Goal: Information Seeking & Learning: Learn about a topic

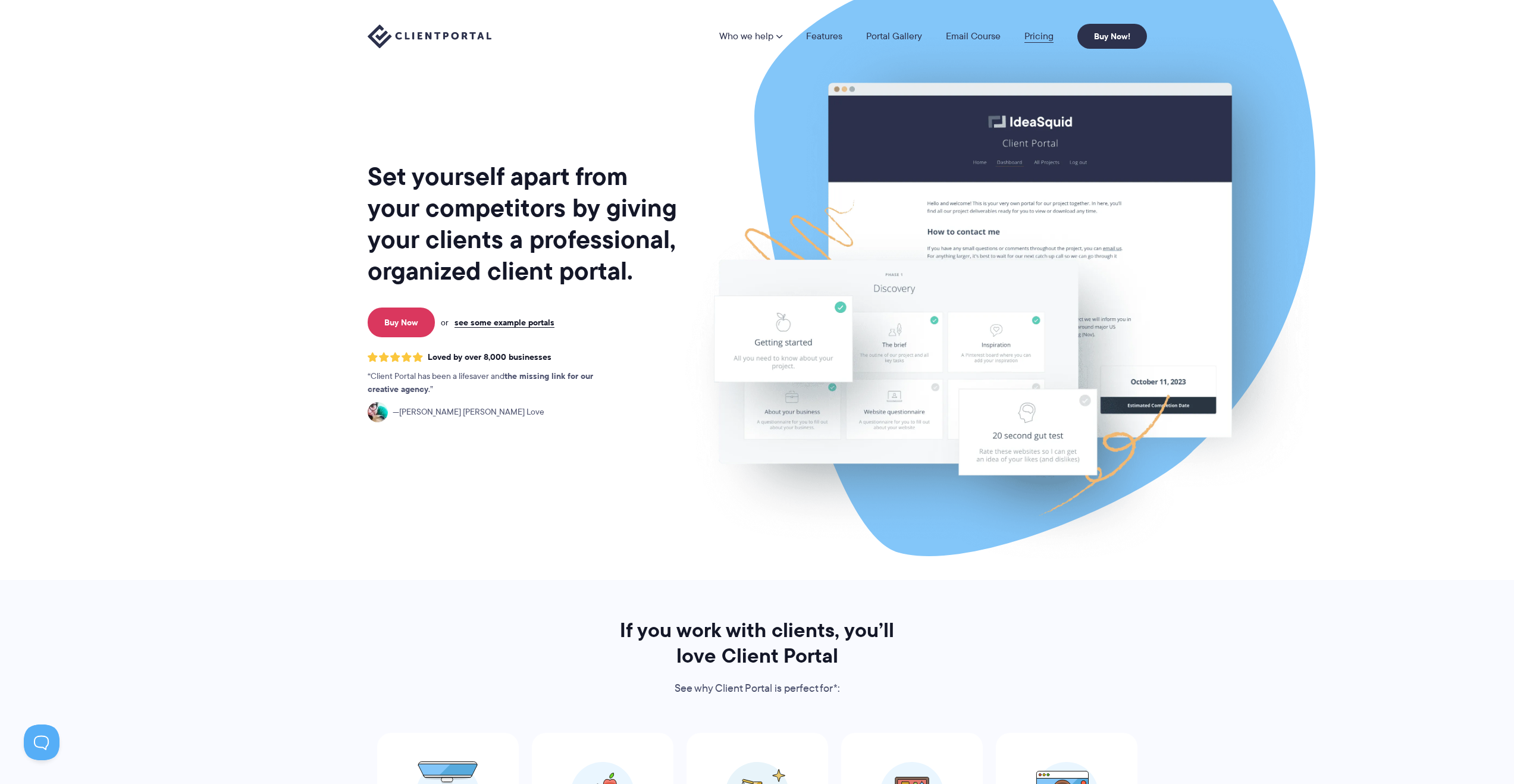
click at [1024, 34] on link "Pricing" at bounding box center [1039, 36] width 29 height 9
click at [1037, 34] on link "Pricing" at bounding box center [1039, 36] width 29 height 9
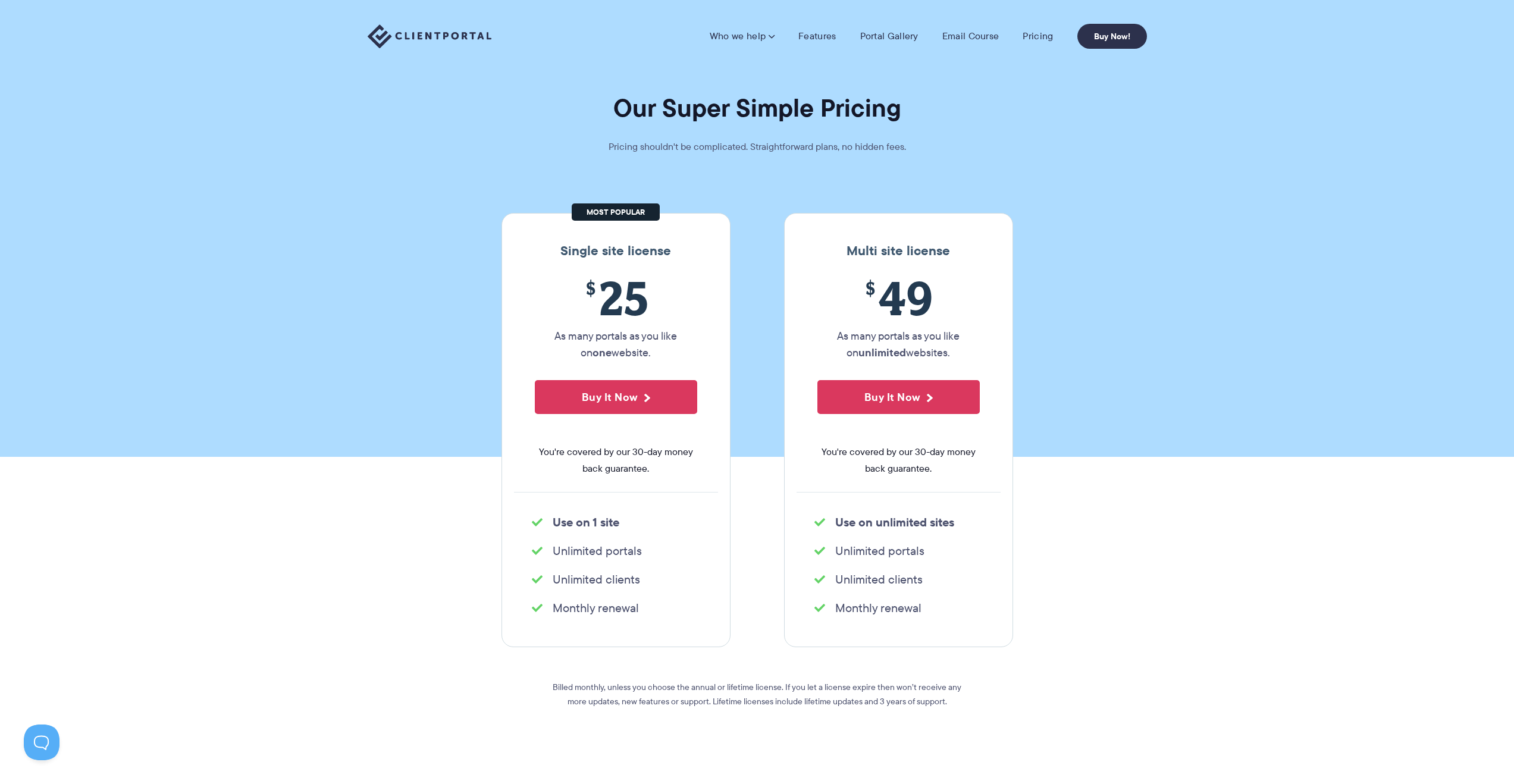
click at [780, 138] on p "Pricing shouldn't be complicated. Straightforward plans, no hidden fees." at bounding box center [757, 147] width 357 height 16
click at [824, 38] on link "Features" at bounding box center [817, 36] width 38 height 12
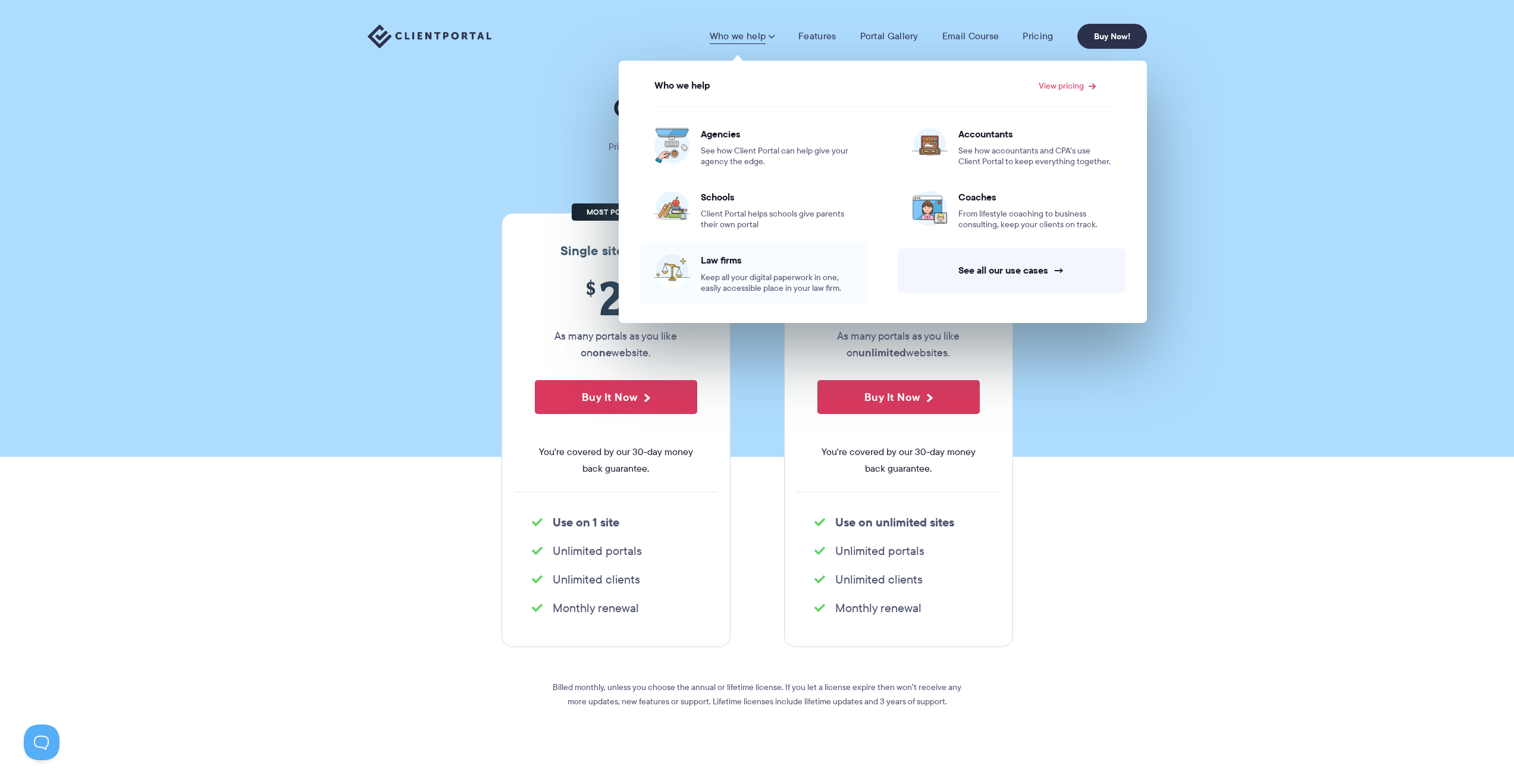
click at [734, 255] on span "Law firms" at bounding box center [777, 260] width 153 height 12
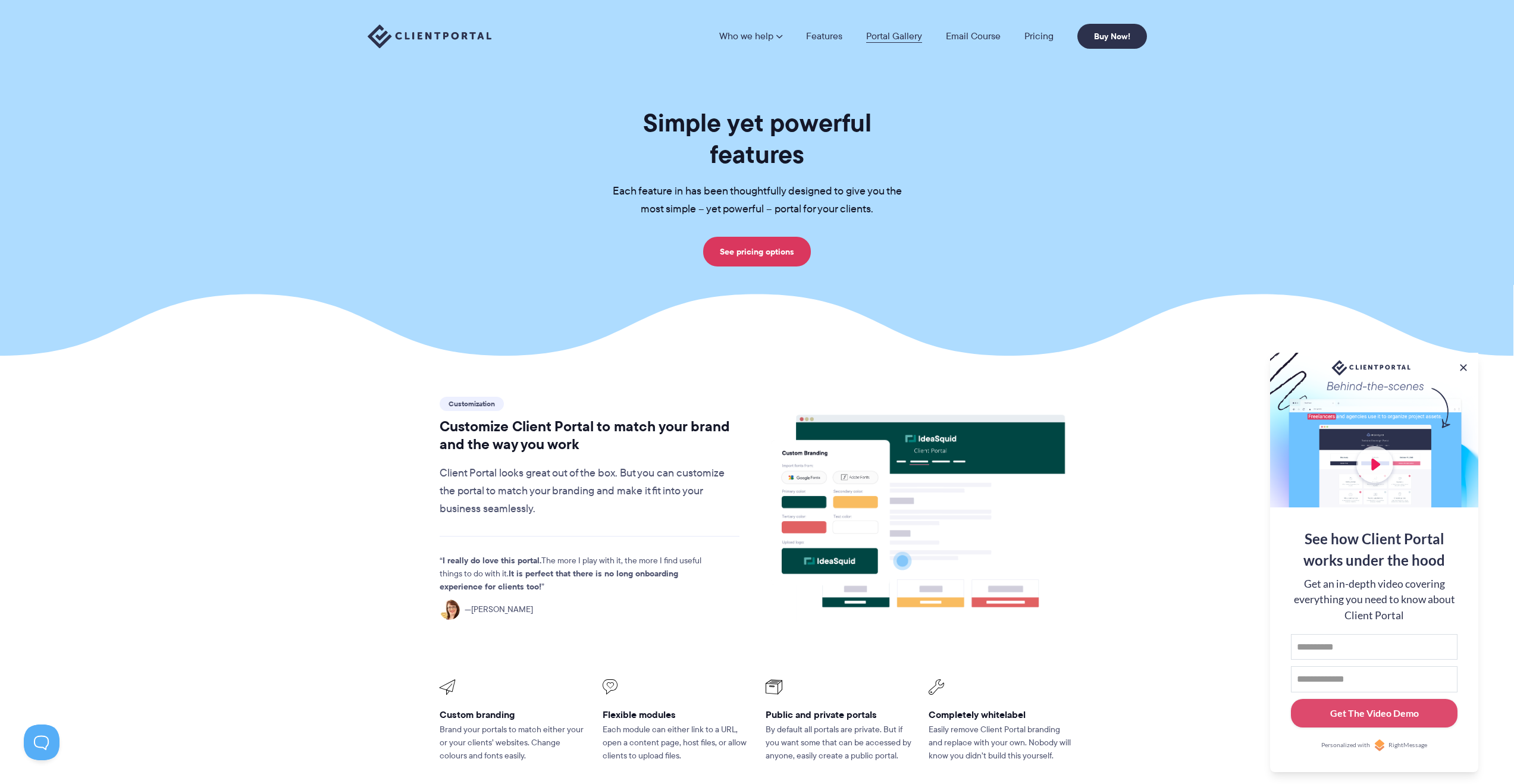
click at [912, 40] on link "Portal Gallery" at bounding box center [894, 36] width 56 height 9
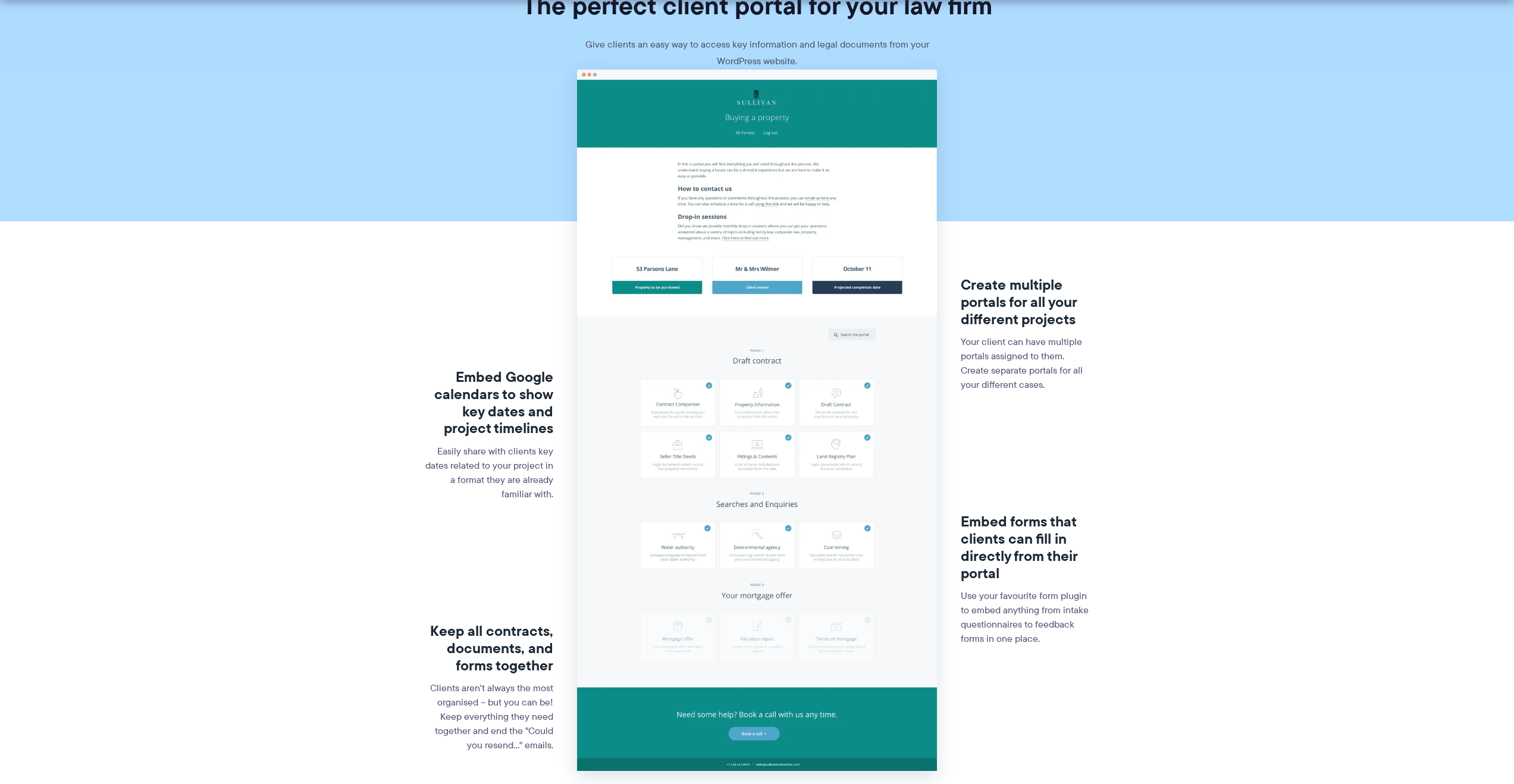
scroll to position [122, 0]
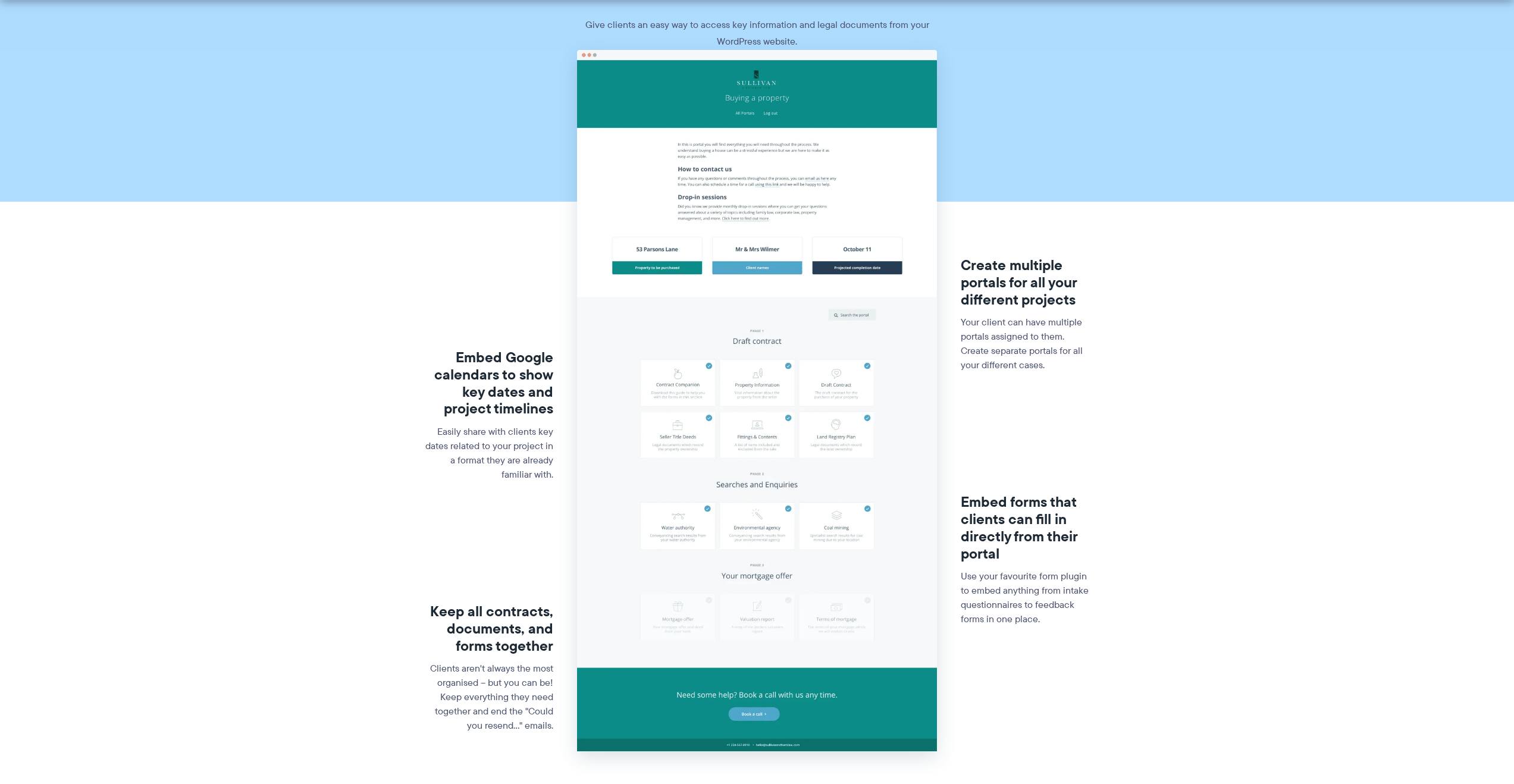
click at [829, 188] on img at bounding box center [757, 400] width 360 height 702
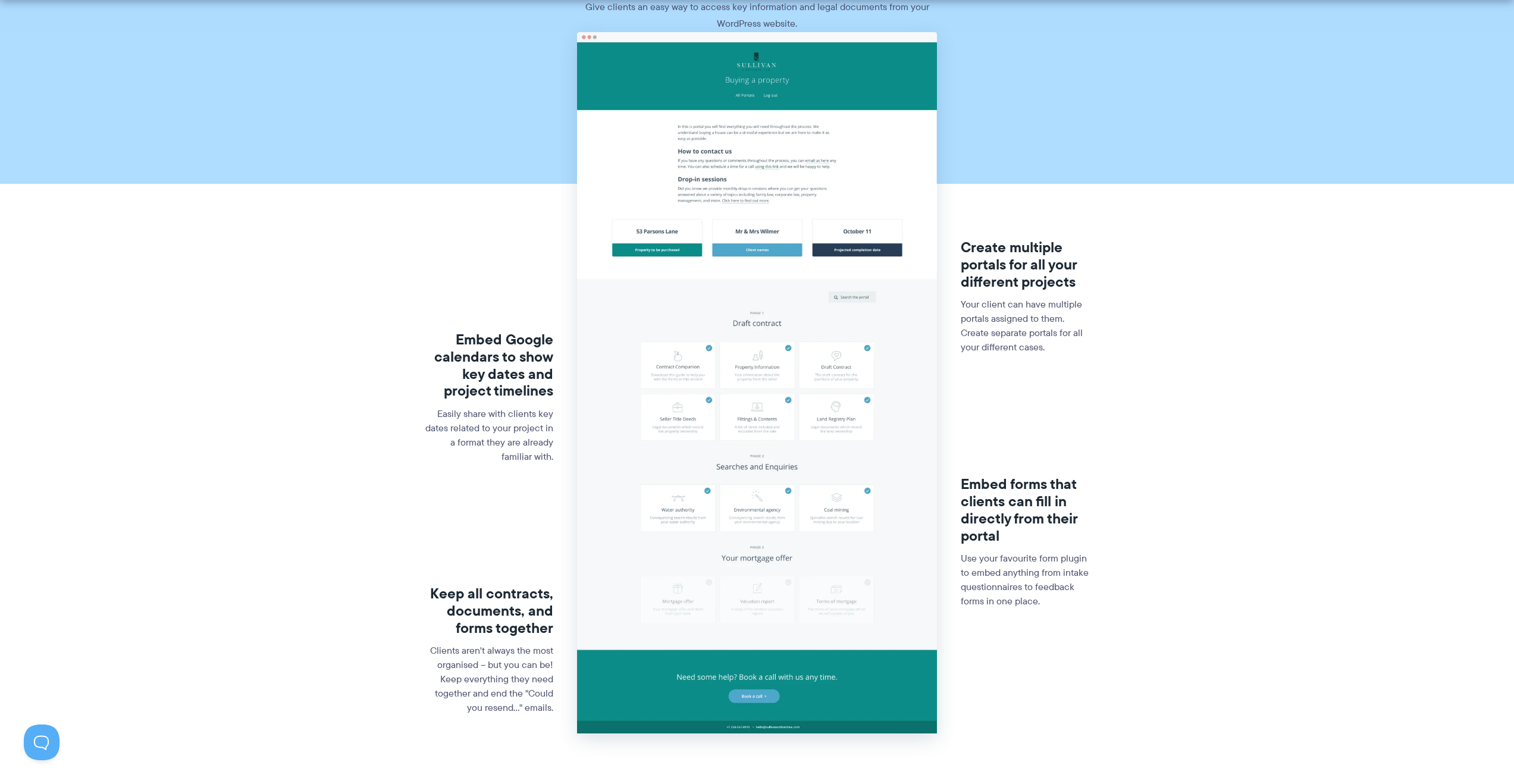
scroll to position [140, 0]
click at [1007, 259] on h3 "Create multiple portals for all your different projects" at bounding box center [1026, 264] width 130 height 51
click at [817, 172] on img at bounding box center [757, 382] width 360 height 702
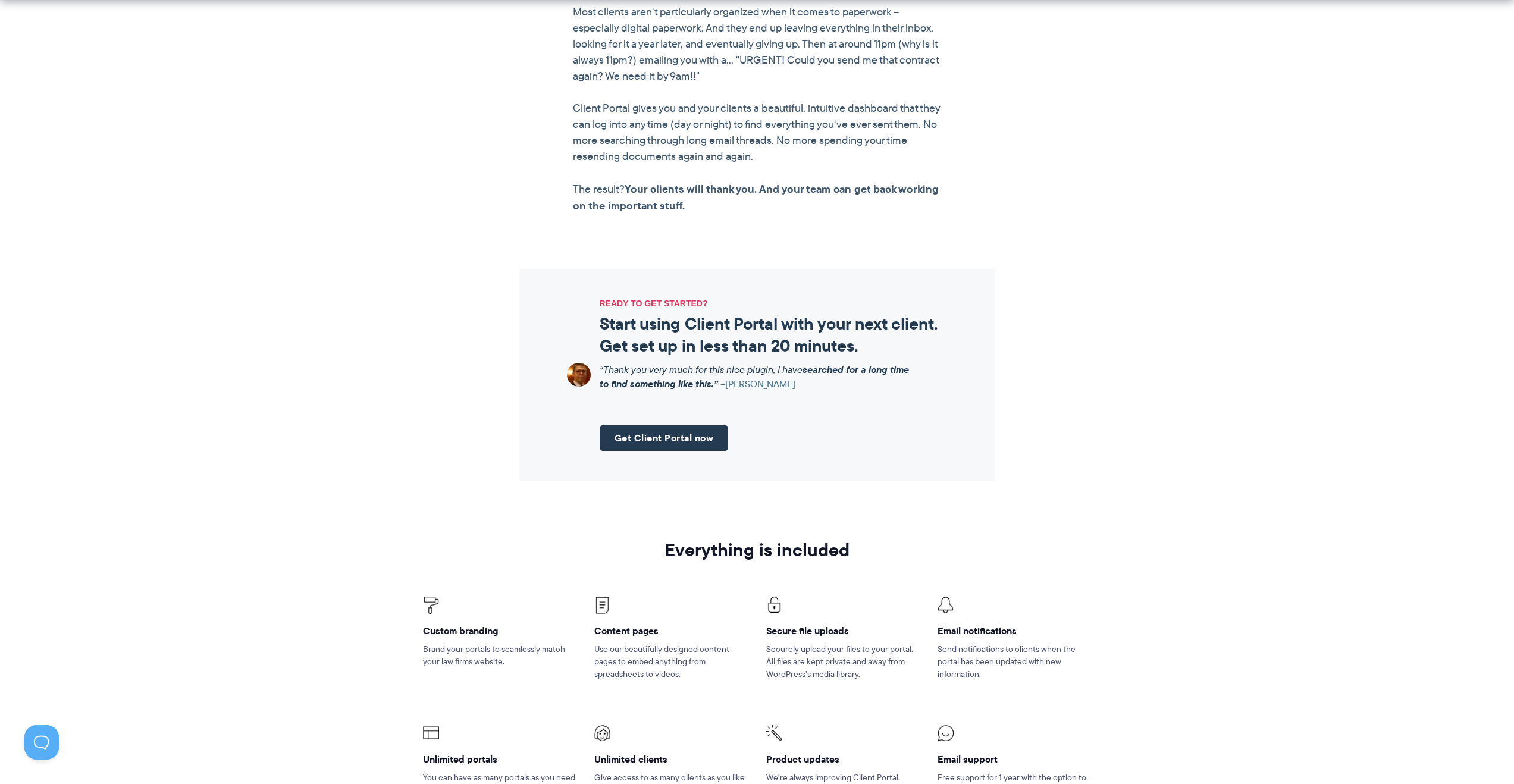
scroll to position [1155, 0]
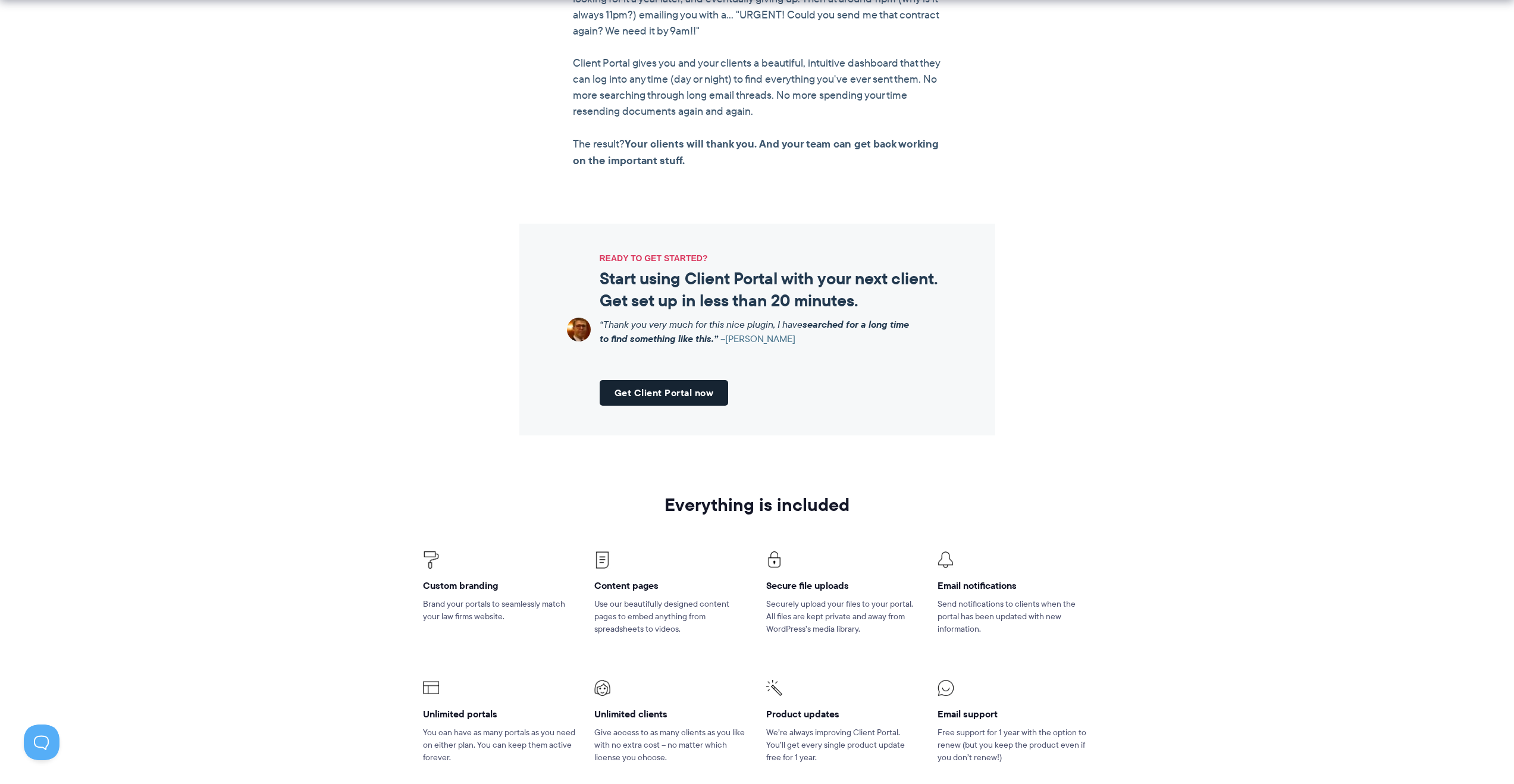
click at [717, 387] on link "Get Client Portal now" at bounding box center [664, 393] width 129 height 26
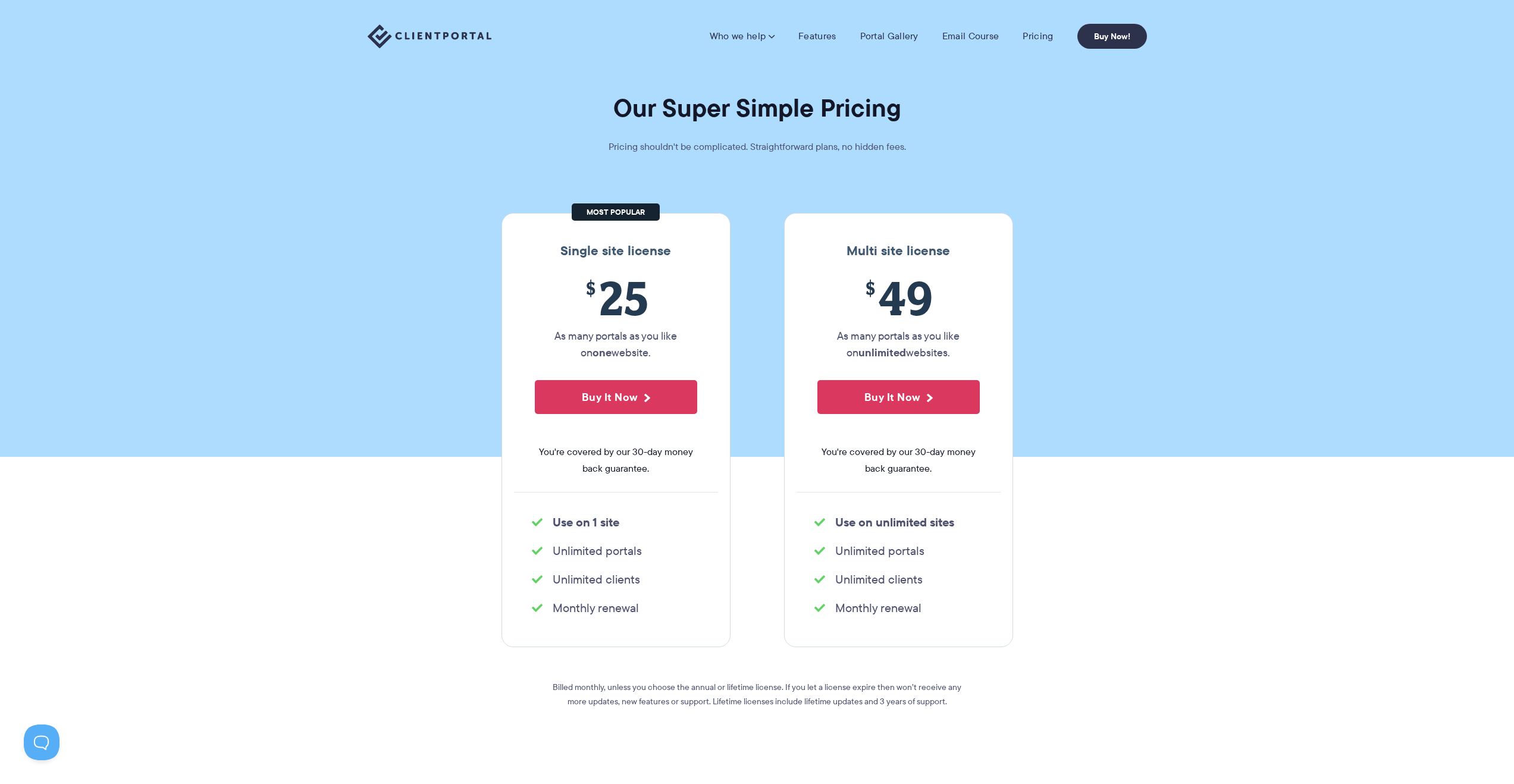
click at [710, 247] on h3 "Single site license" at bounding box center [616, 251] width 204 height 16
click at [615, 216] on div "Single site license $ 25 As many portals as you like on one website. Buy It Now…" at bounding box center [616, 430] width 229 height 434
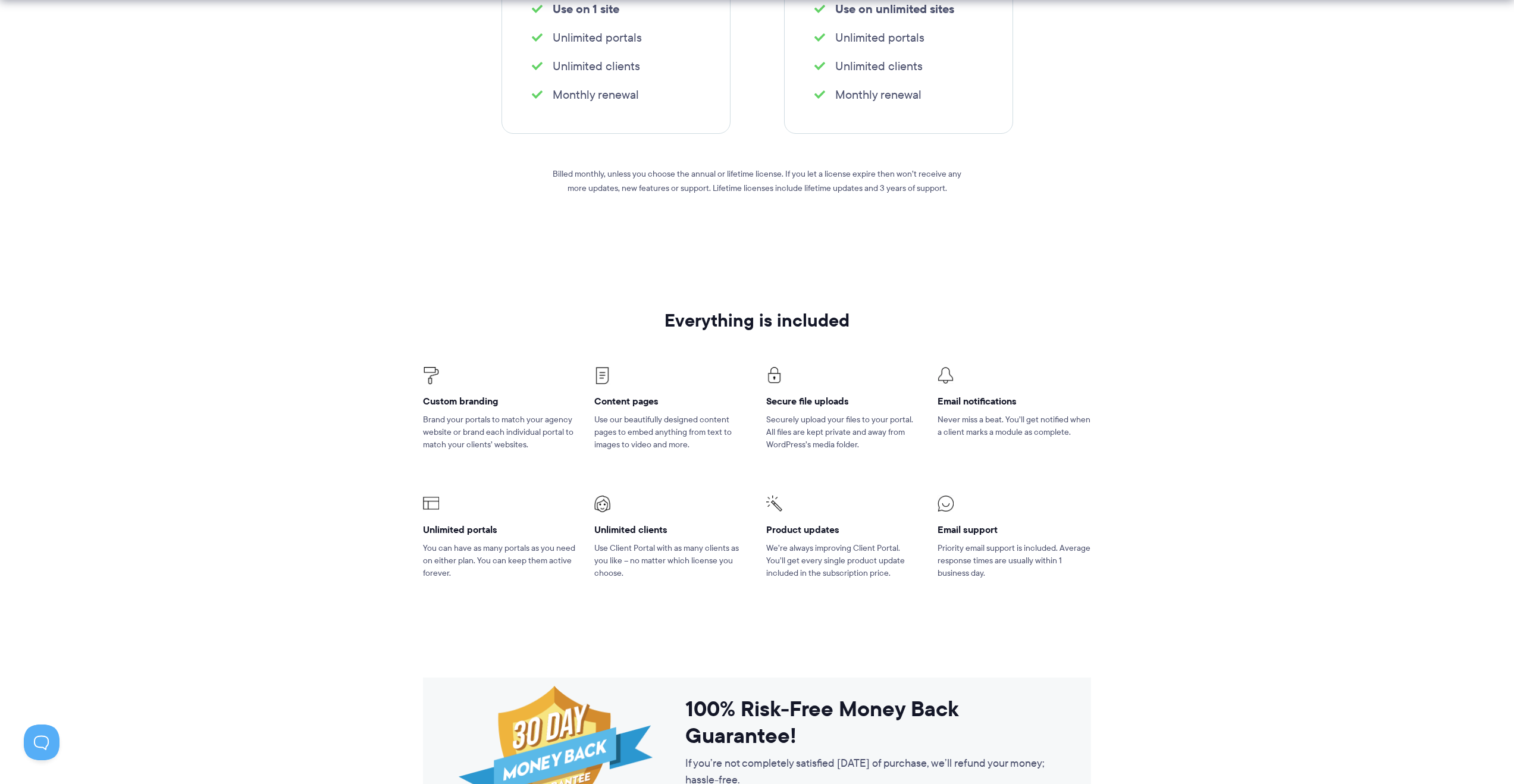
scroll to position [516, 0]
drag, startPoint x: 707, startPoint y: 412, endPoint x: 727, endPoint y: 407, distance: 20.6
click at [709, 411] on p "Use our beautifully designed content pages to embed anything from text to image…" at bounding box center [671, 430] width 154 height 38
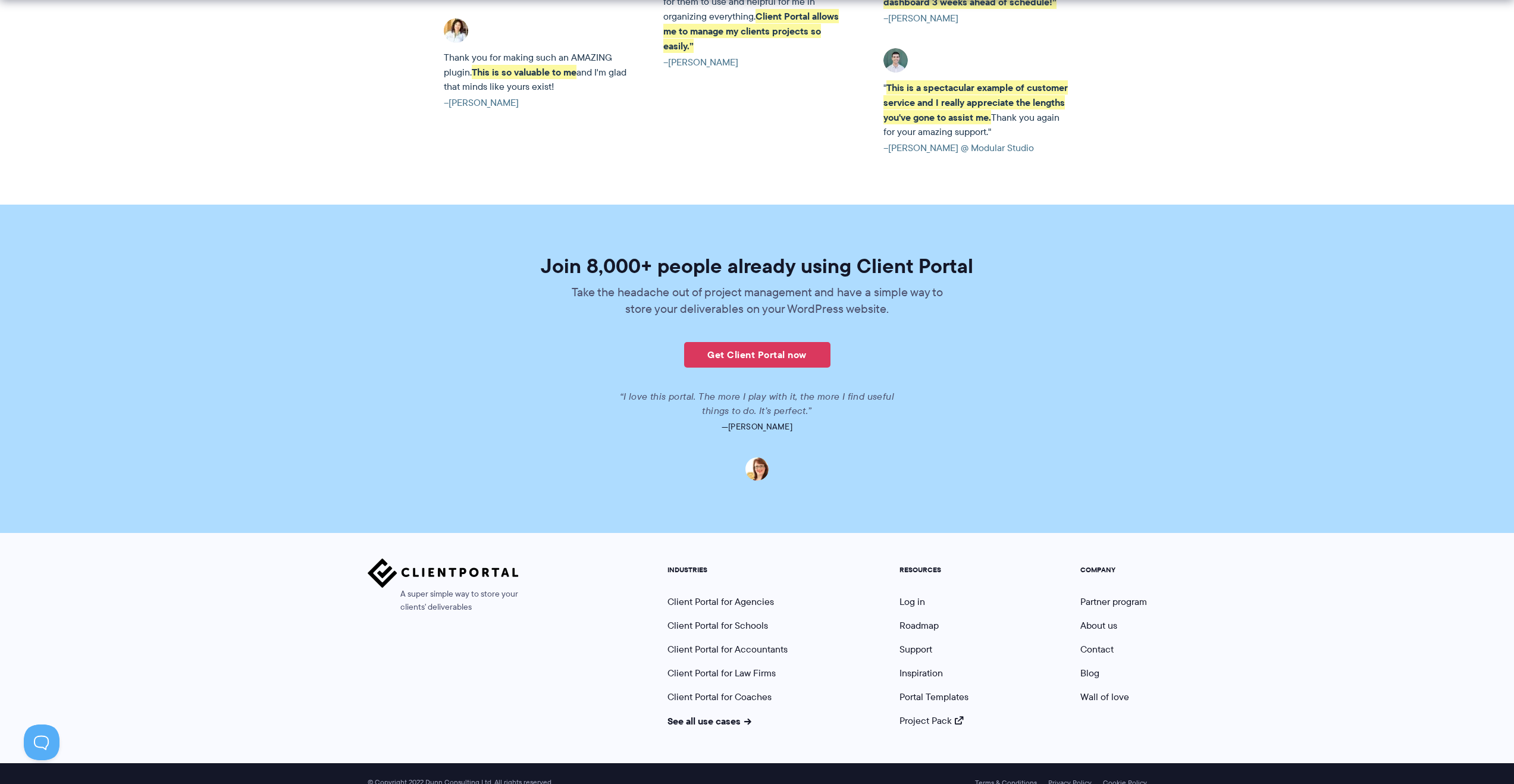
scroll to position [2674, 0]
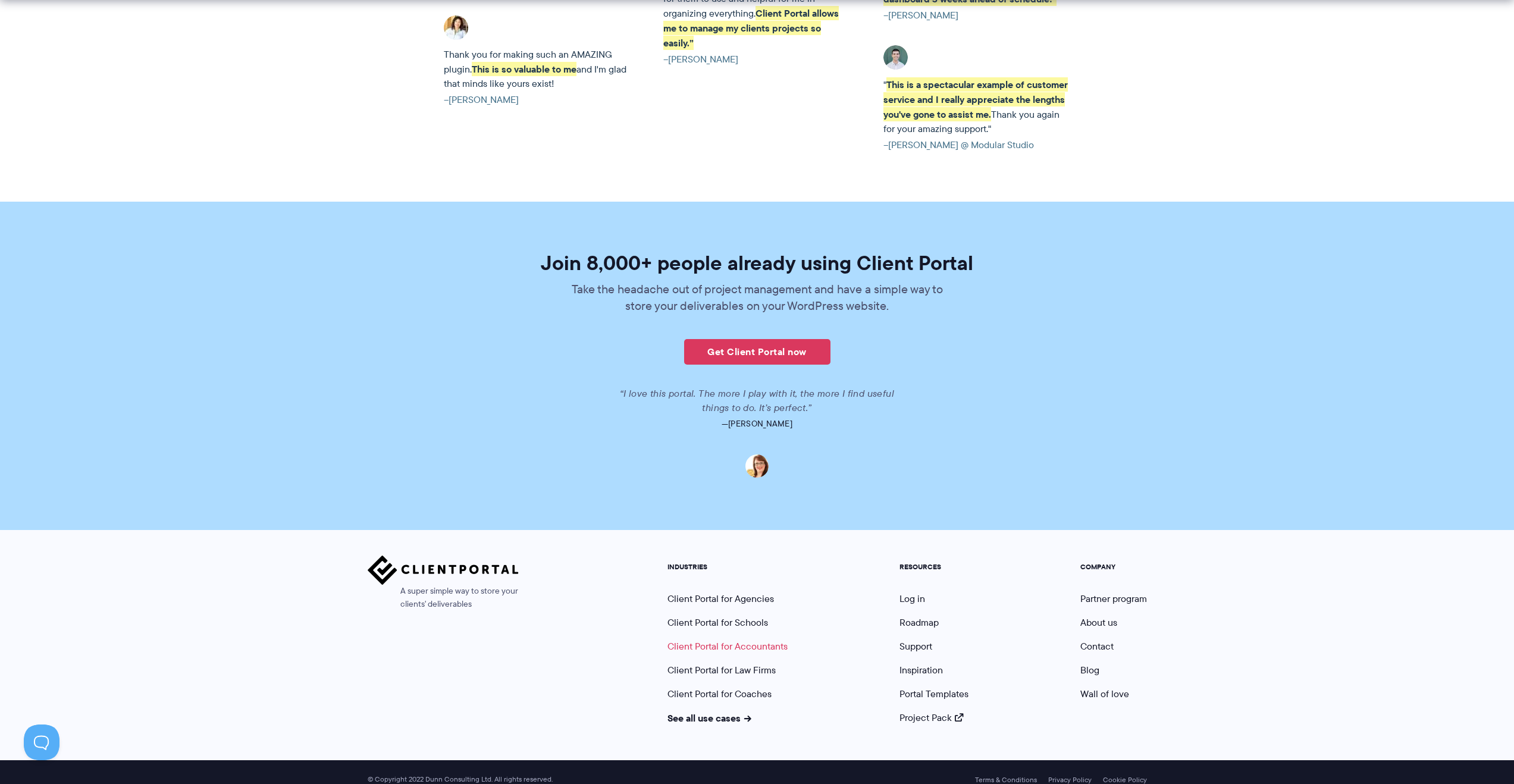
click at [771, 639] on link "Client Portal for Accountants" at bounding box center [727, 646] width 120 height 14
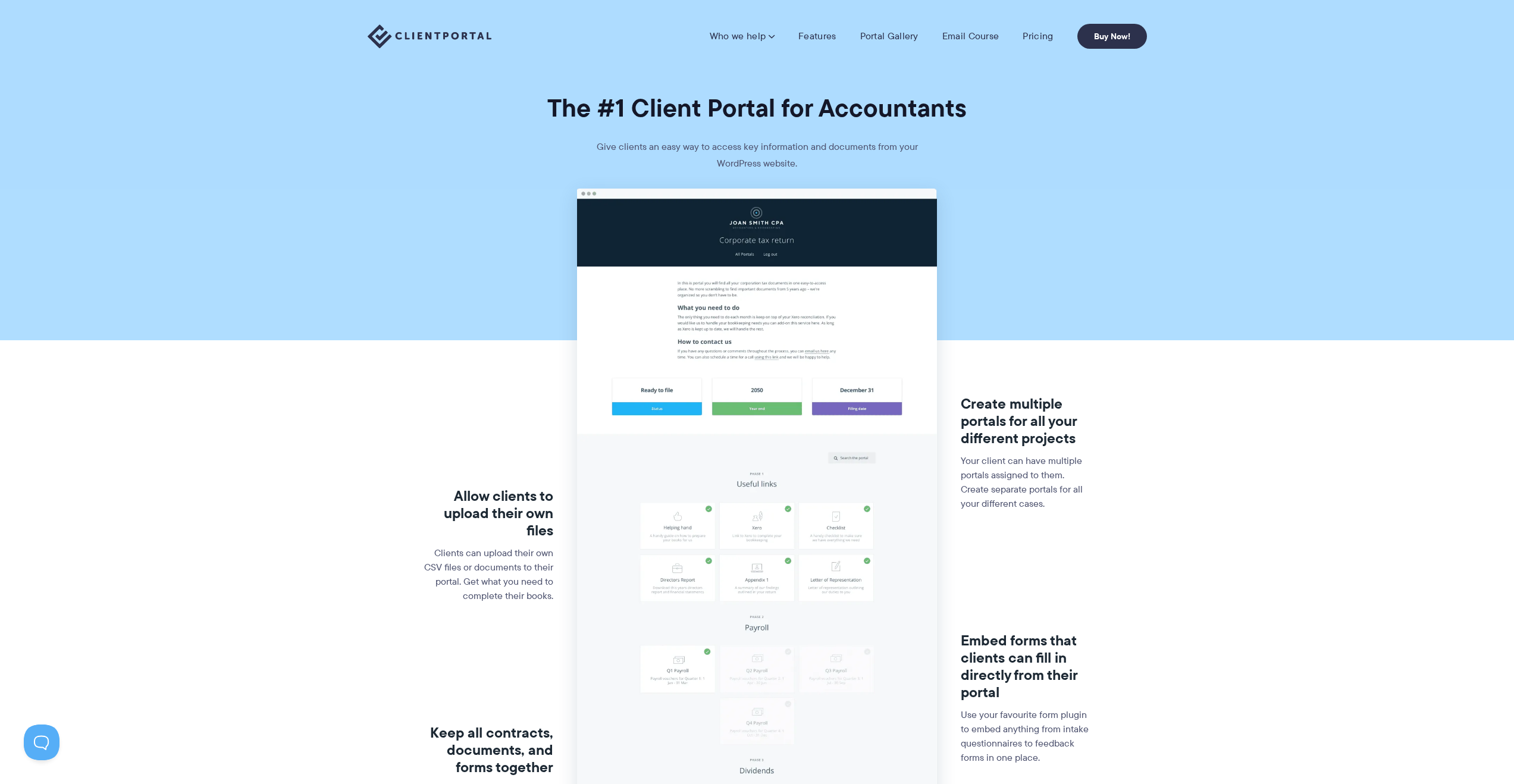
click at [850, 383] on img at bounding box center [757, 585] width 360 height 792
drag, startPoint x: 885, startPoint y: 441, endPoint x: 885, endPoint y: 449, distance: 8.0
click at [885, 441] on img at bounding box center [757, 585] width 360 height 792
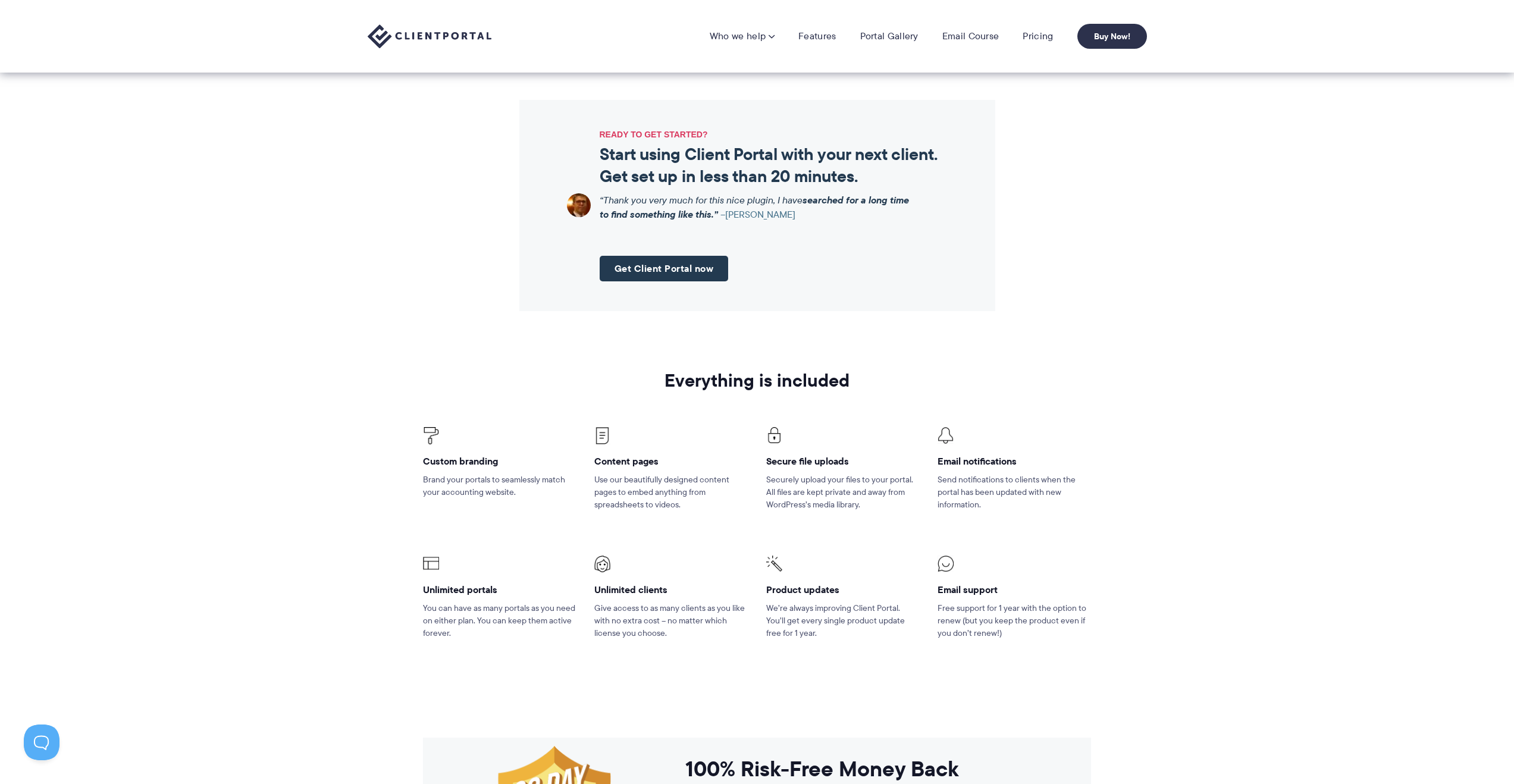
scroll to position [1117, 0]
